Goal: Book appointment/travel/reservation

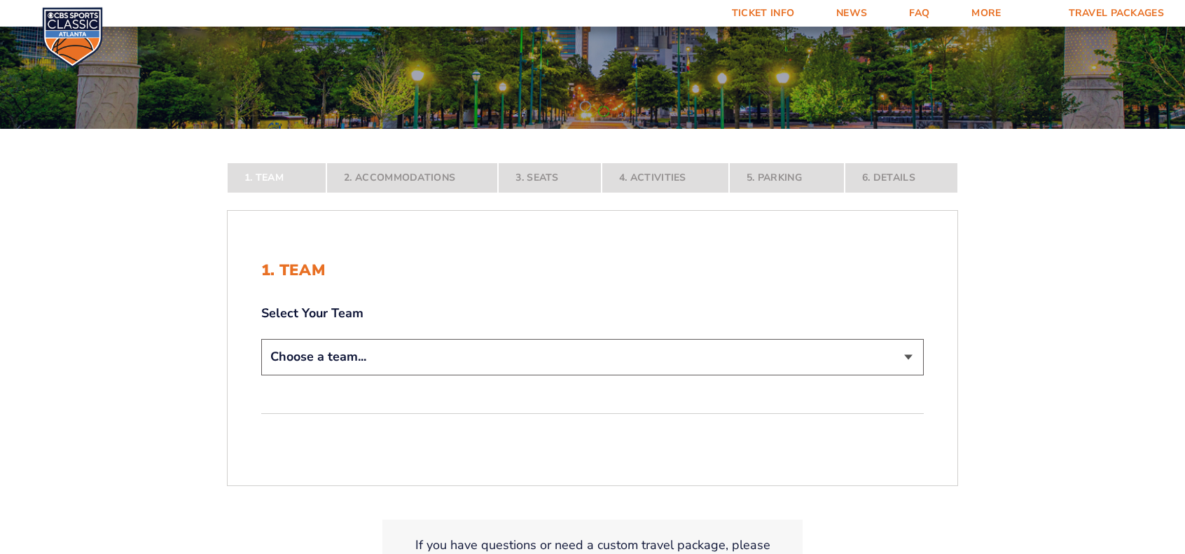
click at [470, 372] on div "Choose a team... [US_STATE] Wildcats [US_STATE] State Buckeyes [US_STATE] Tar H…" at bounding box center [592, 359] width 663 height 40
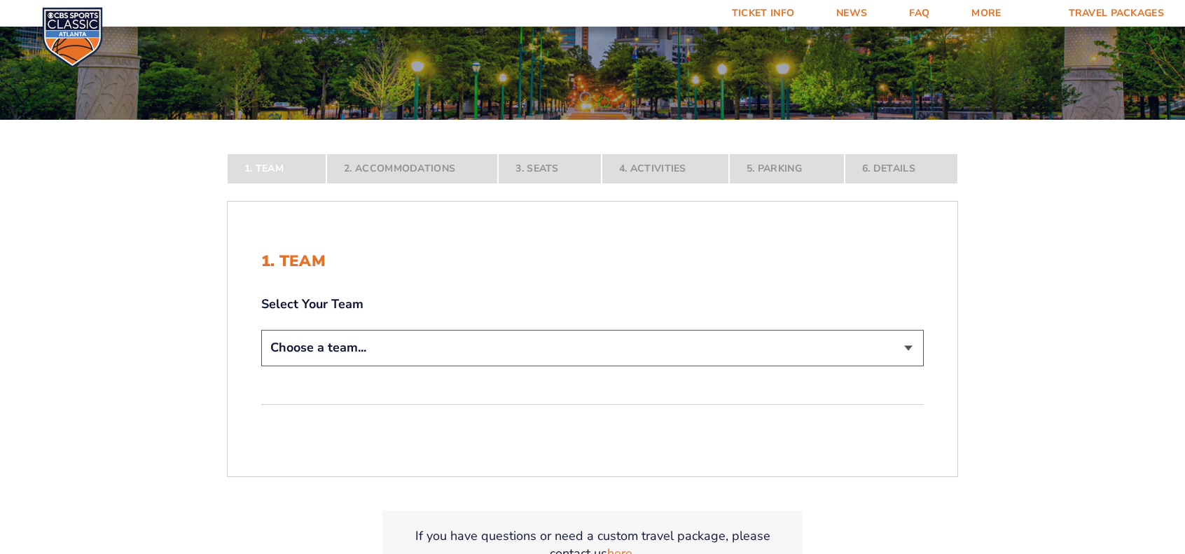
scroll to position [179, 0]
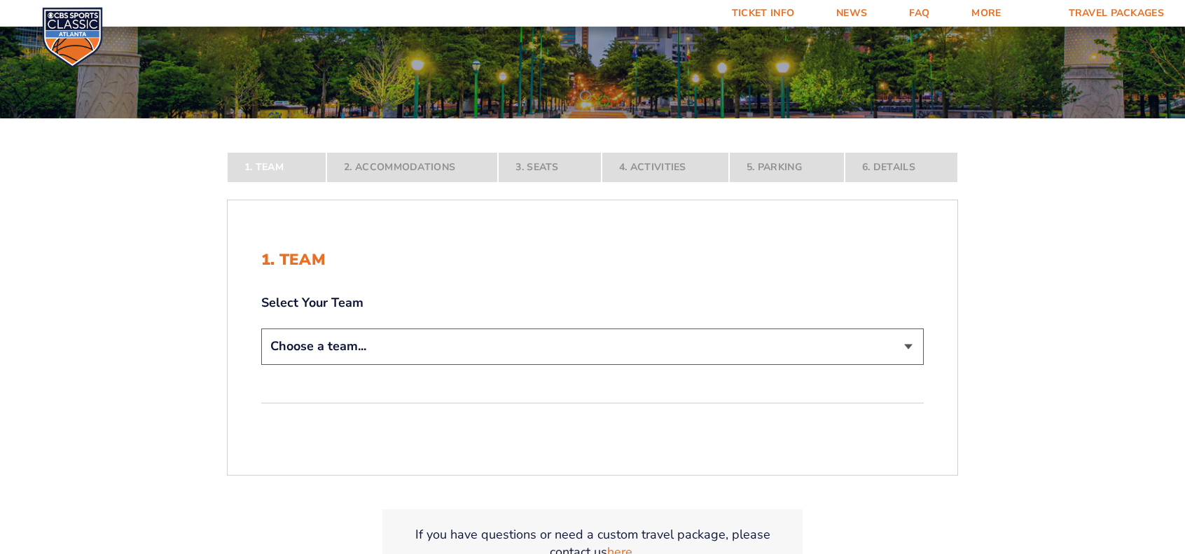
click at [390, 333] on select "Choose a team... [US_STATE] Wildcats [US_STATE] State Buckeyes [US_STATE] Tar H…" at bounding box center [592, 347] width 663 height 36
click at [389, 345] on select "Choose a team... [US_STATE] Wildcats [US_STATE] State Buckeyes [US_STATE] Tar H…" at bounding box center [592, 347] width 663 height 36
select select "12956"
click at [261, 364] on select "Choose a team... [US_STATE] Wildcats [US_STATE] State Buckeyes [US_STATE] Tar H…" at bounding box center [592, 347] width 663 height 36
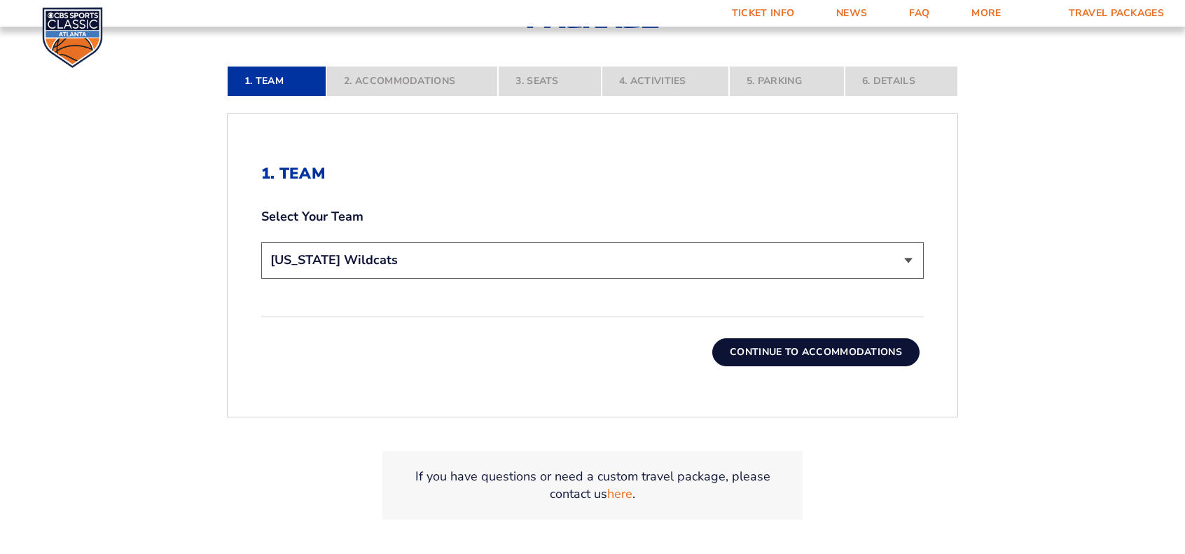
scroll to position [364, 0]
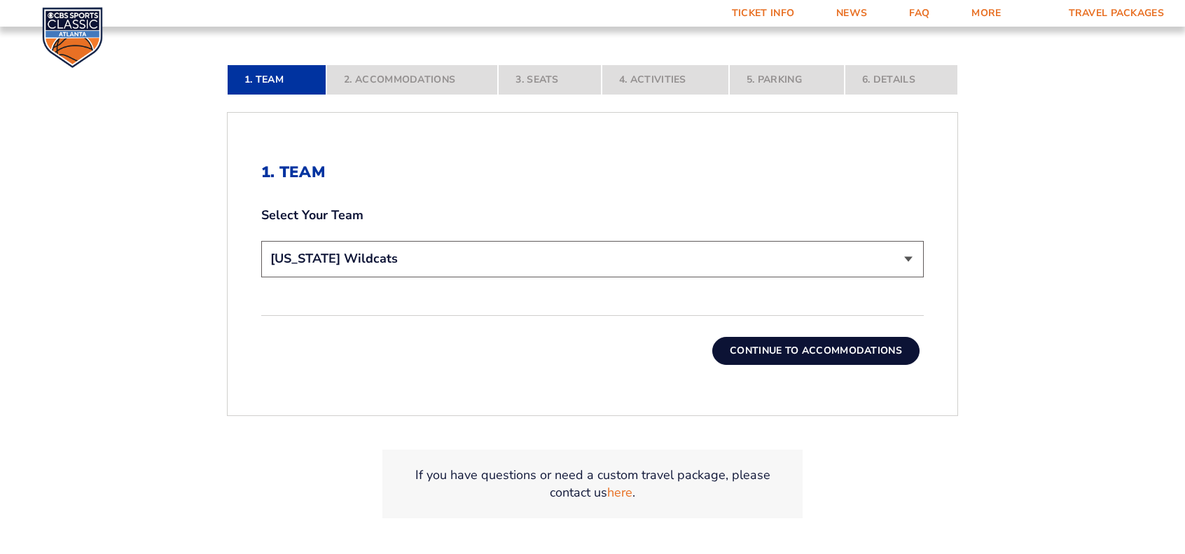
click at [863, 350] on button "Continue To Accommodations" at bounding box center [815, 351] width 207 height 28
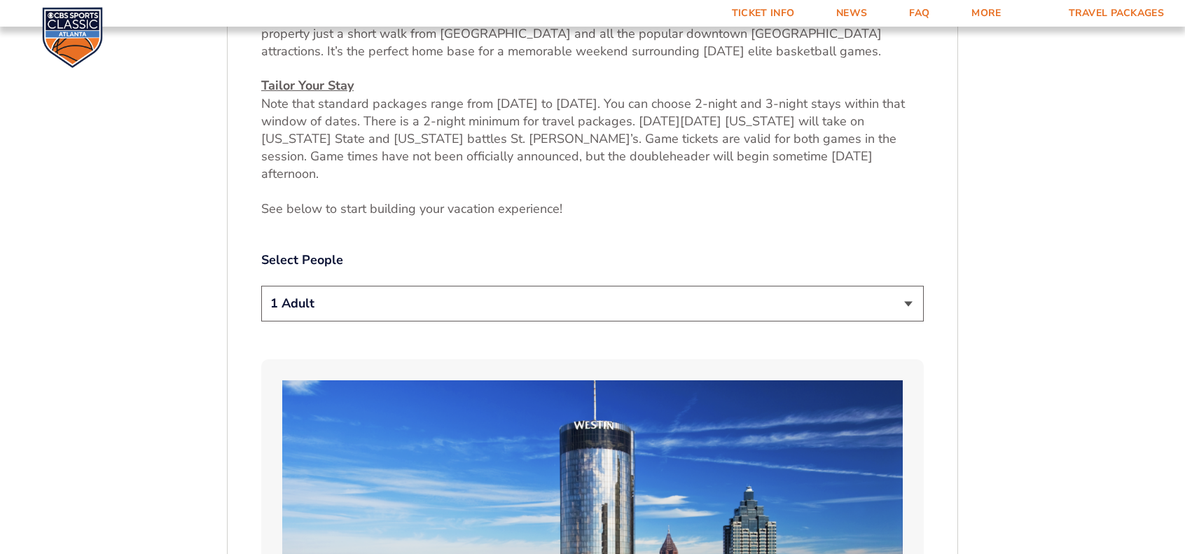
scroll to position [634, 0]
click at [534, 288] on select "1 Adult 2 Adults 3 Adults 4 Adults 2 Adults + 1 Child 2 Adults + 2 Children 2 A…" at bounding box center [592, 303] width 663 height 36
select select "2 Adults"
click at [261, 285] on select "1 Adult 2 Adults 3 Adults 4 Adults 2 Adults + 1 Child 2 Adults + 2 Children 2 A…" at bounding box center [592, 303] width 663 height 36
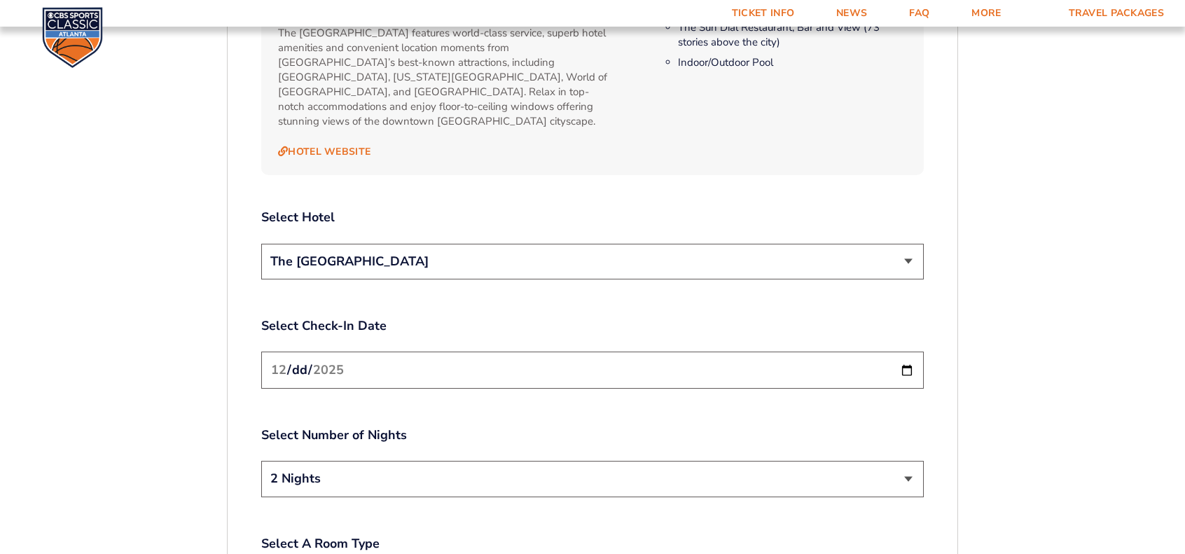
scroll to position [1563, 0]
click at [525, 243] on select "The [GEOGRAPHIC_DATA]" at bounding box center [592, 261] width 663 height 36
click at [503, 351] on input "[DATE]" at bounding box center [592, 369] width 663 height 37
click at [906, 351] on input "[DATE]" at bounding box center [592, 369] width 663 height 37
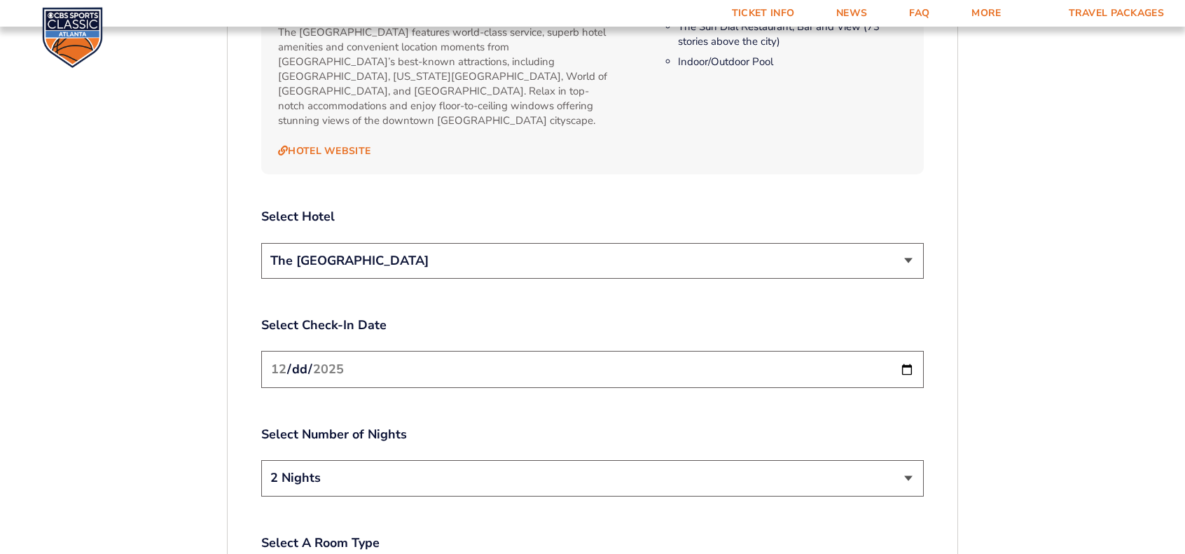
click at [906, 351] on input "[DATE]" at bounding box center [592, 369] width 663 height 37
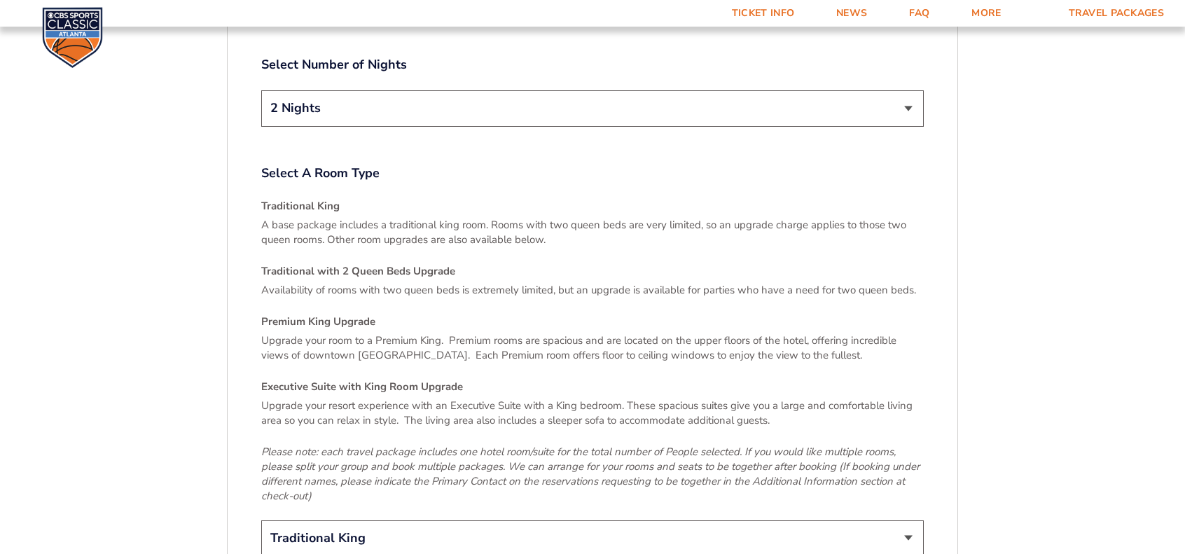
scroll to position [1935, 0]
click at [439, 519] on select "Traditional King Traditional with 2 Queen Beds Upgrade (+$95 per night) Premium…" at bounding box center [592, 537] width 663 height 36
select select "Traditional with 2 Queen Beds Upgrade"
click at [261, 519] on select "Traditional King Traditional with 2 Queen Beds Upgrade (+$95 per night) Premium…" at bounding box center [592, 537] width 663 height 36
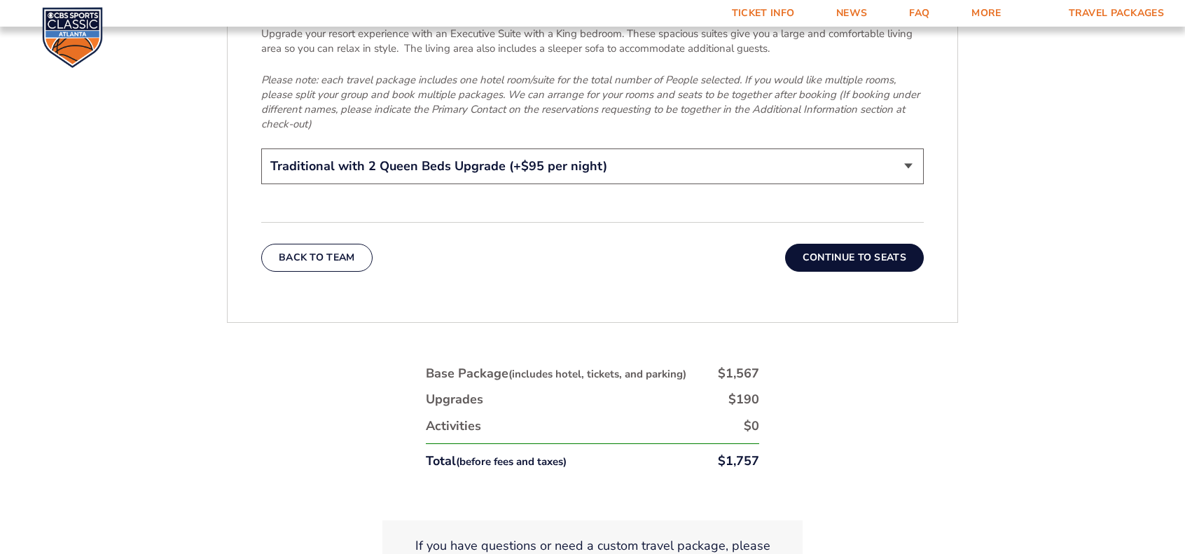
scroll to position [2306, 0]
click at [843, 243] on button "Continue To Seats" at bounding box center [854, 257] width 139 height 28
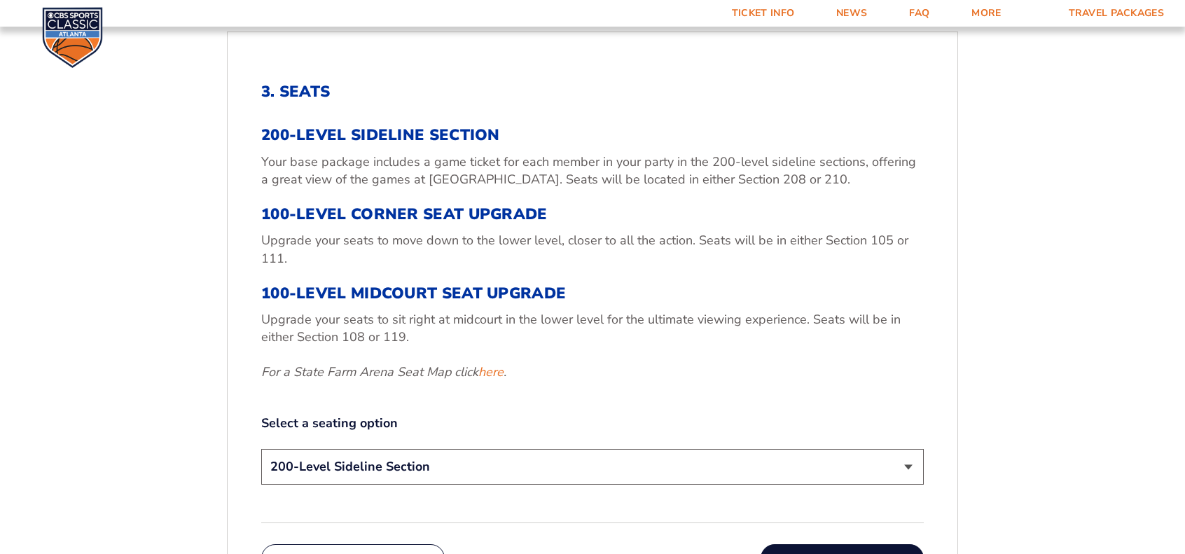
scroll to position [447, 0]
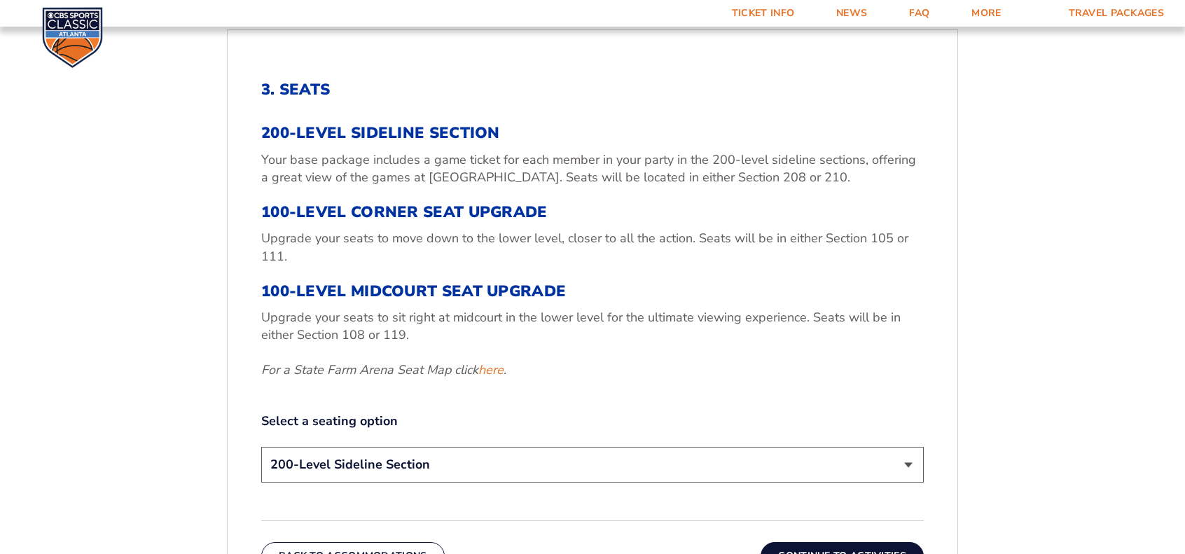
click at [444, 214] on h3 "100-Level Corner Seat Upgrade" at bounding box center [592, 212] width 663 height 18
click at [446, 464] on select "200-Level Sideline Section 100-Level Corner Seat Upgrade (+$120 per person) 100…" at bounding box center [592, 465] width 663 height 36
click at [455, 465] on select "200-Level Sideline Section 100-Level Corner Seat Upgrade (+$120 per person) 100…" at bounding box center [592, 465] width 663 height 36
click at [499, 407] on div "3. Seats 200-Level Sideline Section Your base package includes a game ticket fo…" at bounding box center [592, 284] width 663 height 406
click at [577, 462] on select "200-Level Sideline Section 100-Level Corner Seat Upgrade (+$120 per person) 100…" at bounding box center [592, 465] width 663 height 36
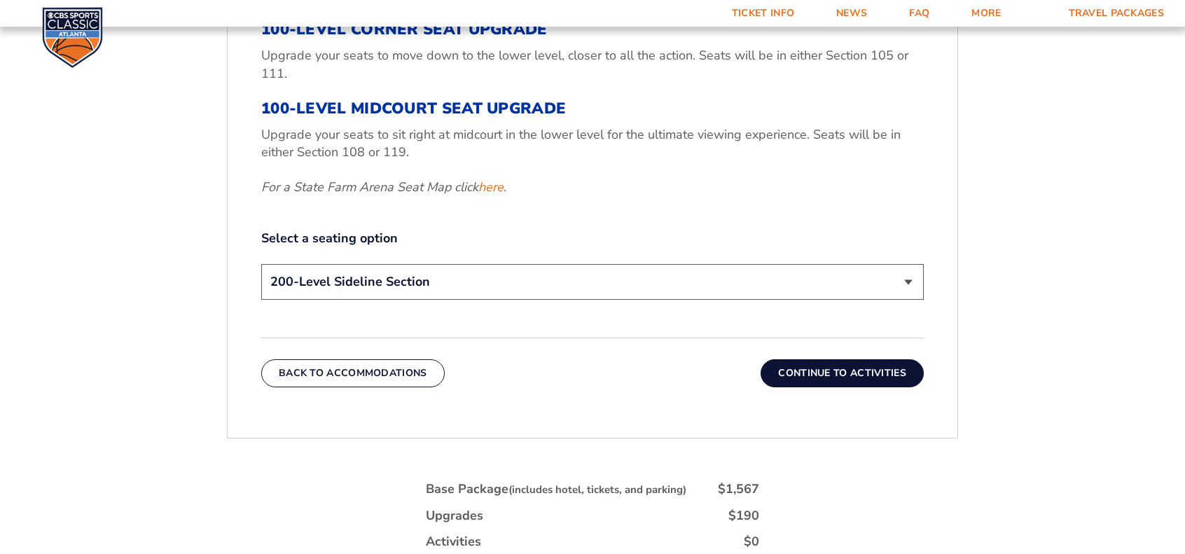
scroll to position [630, 0]
click at [545, 270] on select "200-Level Sideline Section 100-Level Corner Seat Upgrade (+$120 per person) 100…" at bounding box center [592, 281] width 663 height 36
click at [545, 271] on select "200-Level Sideline Section 100-Level Corner Seat Upgrade (+$120 per person) 100…" at bounding box center [592, 281] width 663 height 36
select select "100-Level Corner Seat Upgrade"
click at [261, 263] on select "200-Level Sideline Section 100-Level Corner Seat Upgrade (+$120 per person) 100…" at bounding box center [592, 281] width 663 height 36
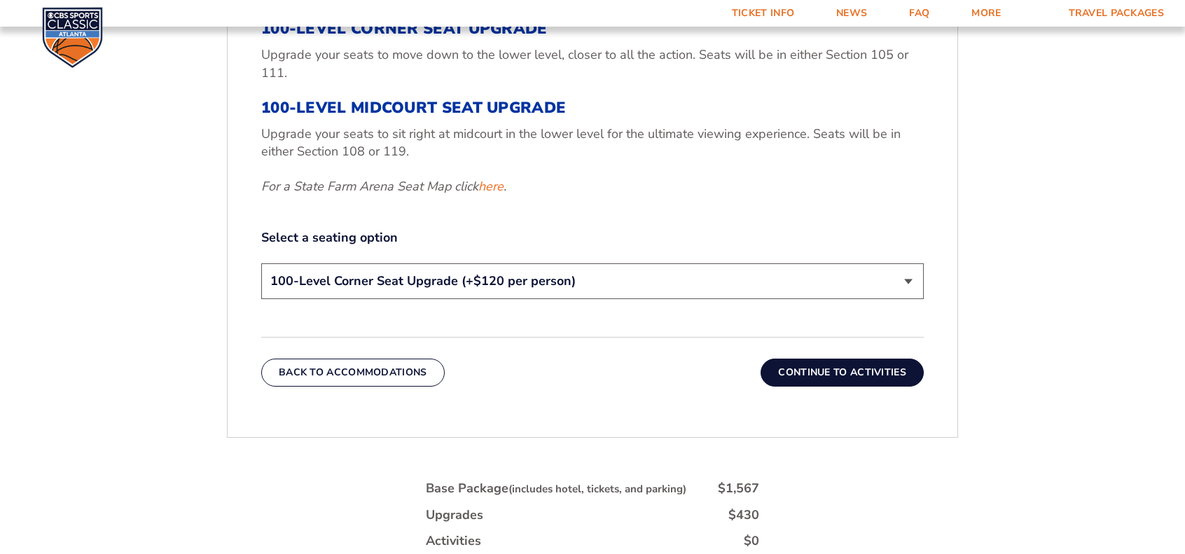
click at [656, 385] on div "3. Seats 200-Level Sideline Section Your base package includes a game ticket fo…" at bounding box center [593, 141] width 730 height 557
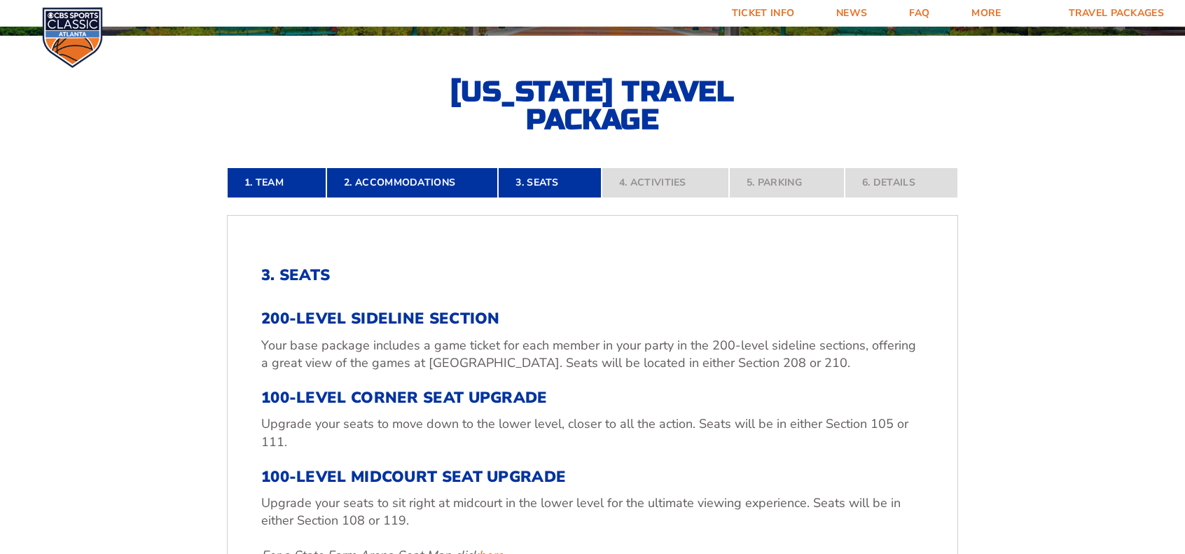
scroll to position [260, 0]
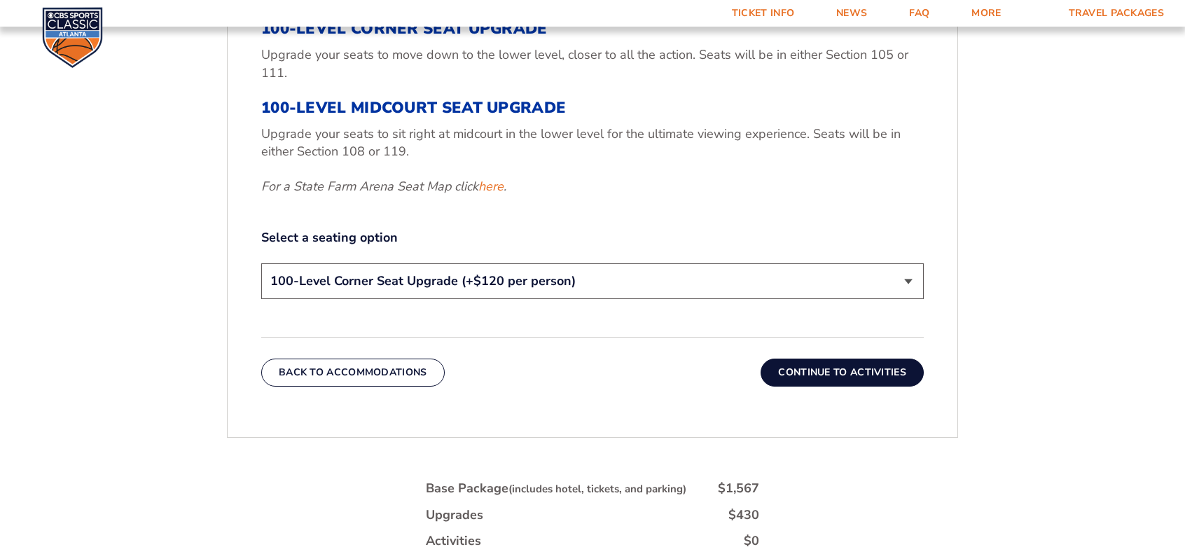
click at [857, 376] on button "Continue To Activities" at bounding box center [842, 373] width 163 height 28
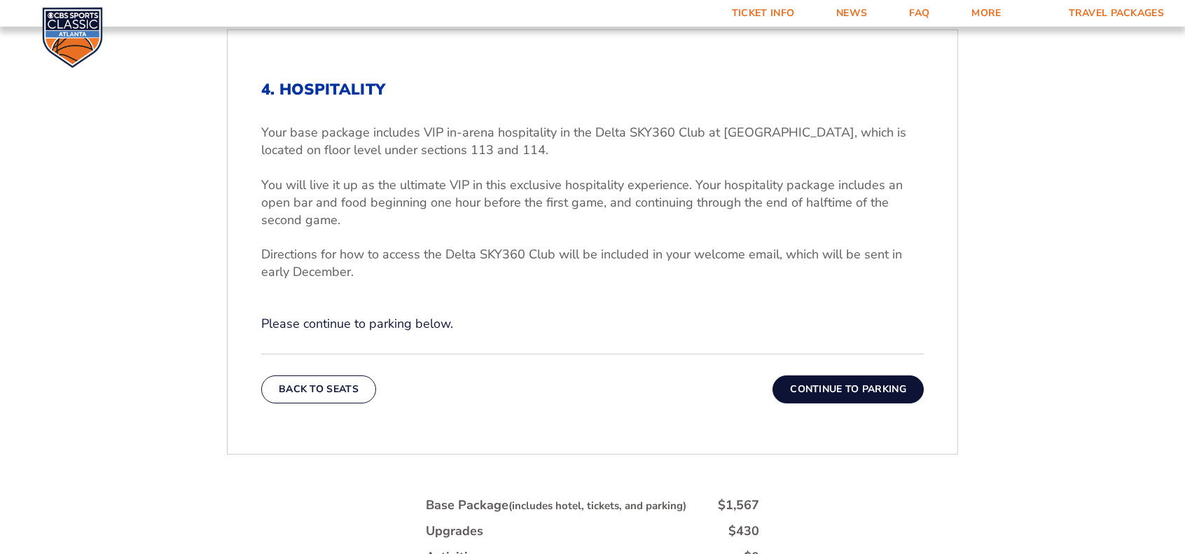
scroll to position [448, 0]
click at [843, 387] on button "Continue To Parking" at bounding box center [848, 388] width 151 height 28
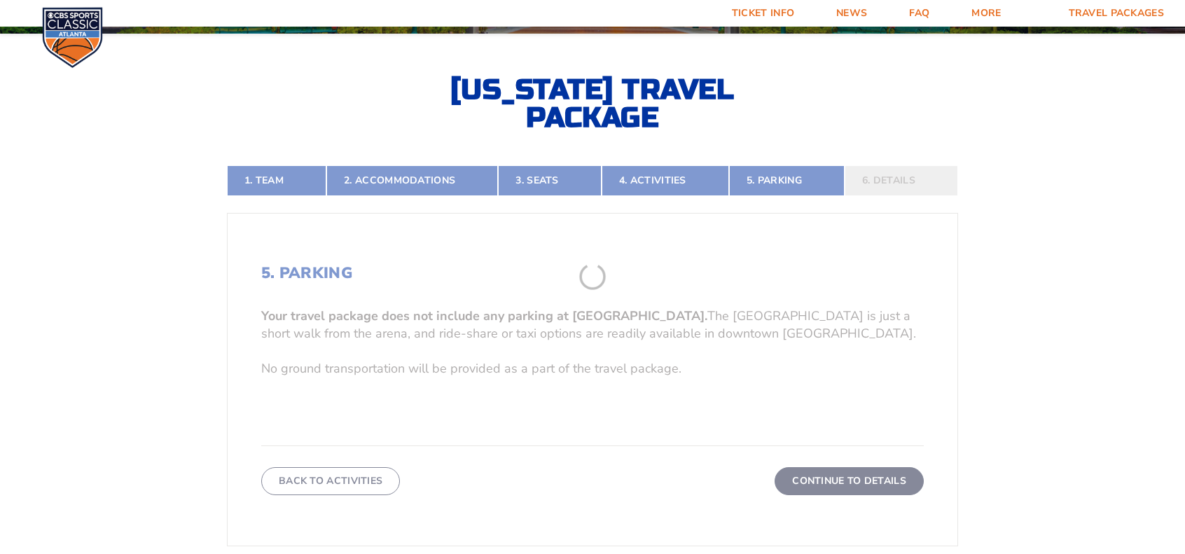
scroll to position [262, 0]
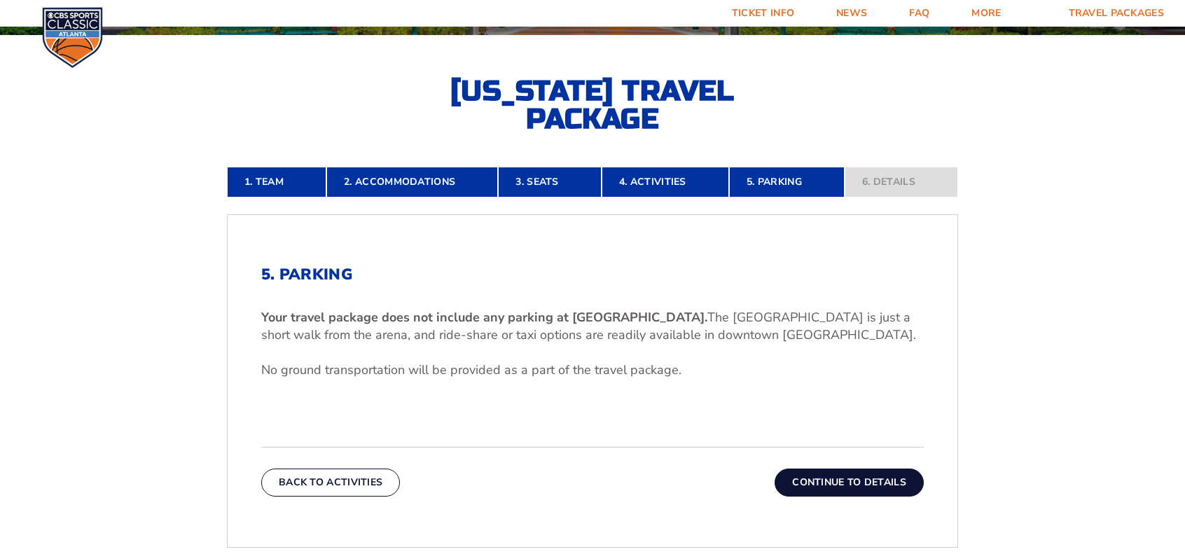
click at [852, 481] on button "Continue To Details" at bounding box center [849, 483] width 149 height 28
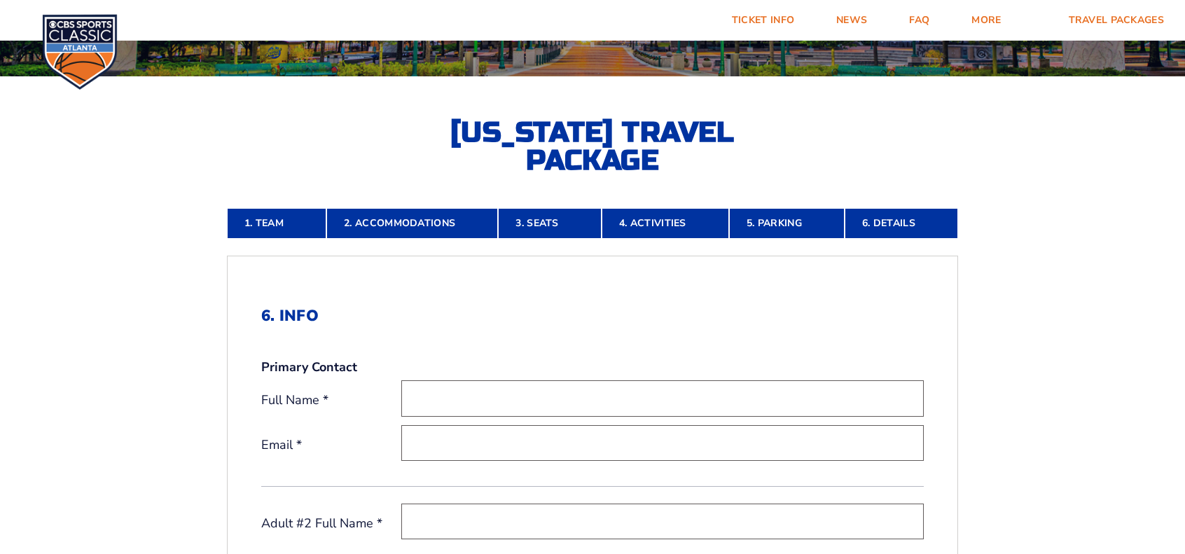
scroll to position [0, 0]
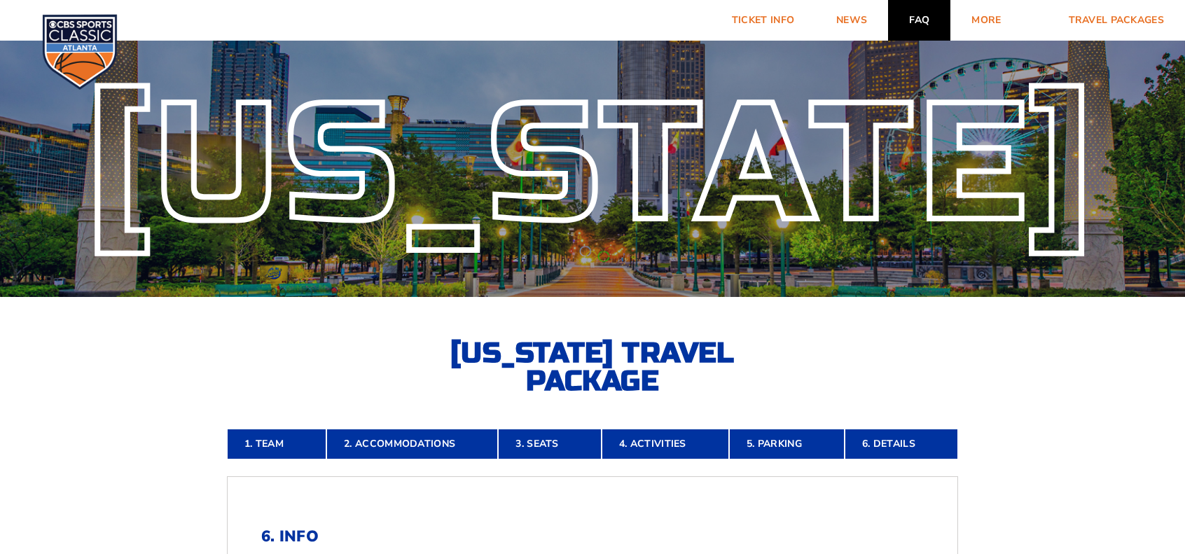
click at [926, 18] on link "FAQ" at bounding box center [919, 20] width 62 height 41
